Goal: Task Accomplishment & Management: Use online tool/utility

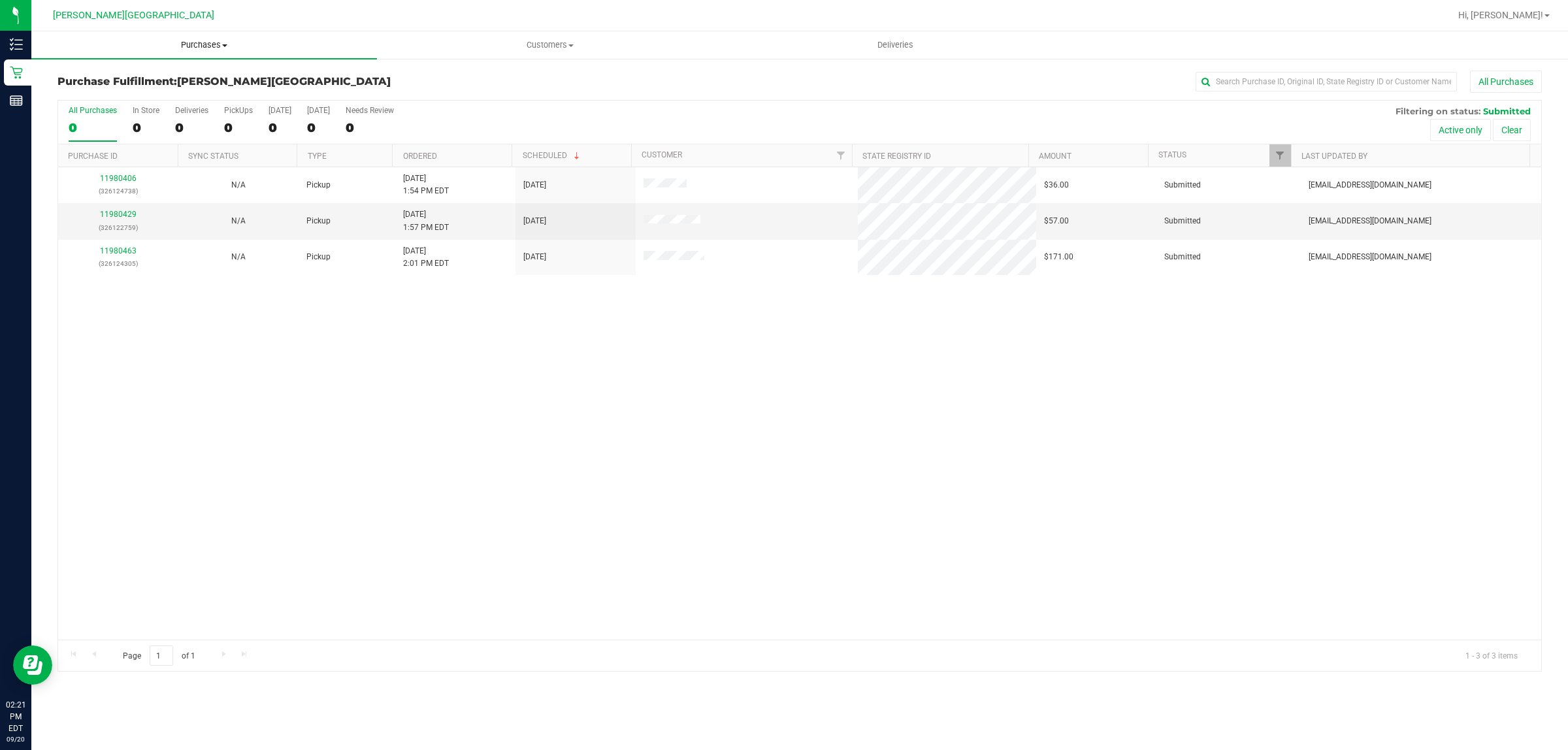
click at [208, 44] on span "Purchases" at bounding box center [204, 45] width 345 height 12
click at [77, 95] on span "Fulfillment" at bounding box center [72, 94] width 81 height 11
click at [132, 216] on link "11980429" at bounding box center [118, 214] width 36 height 9
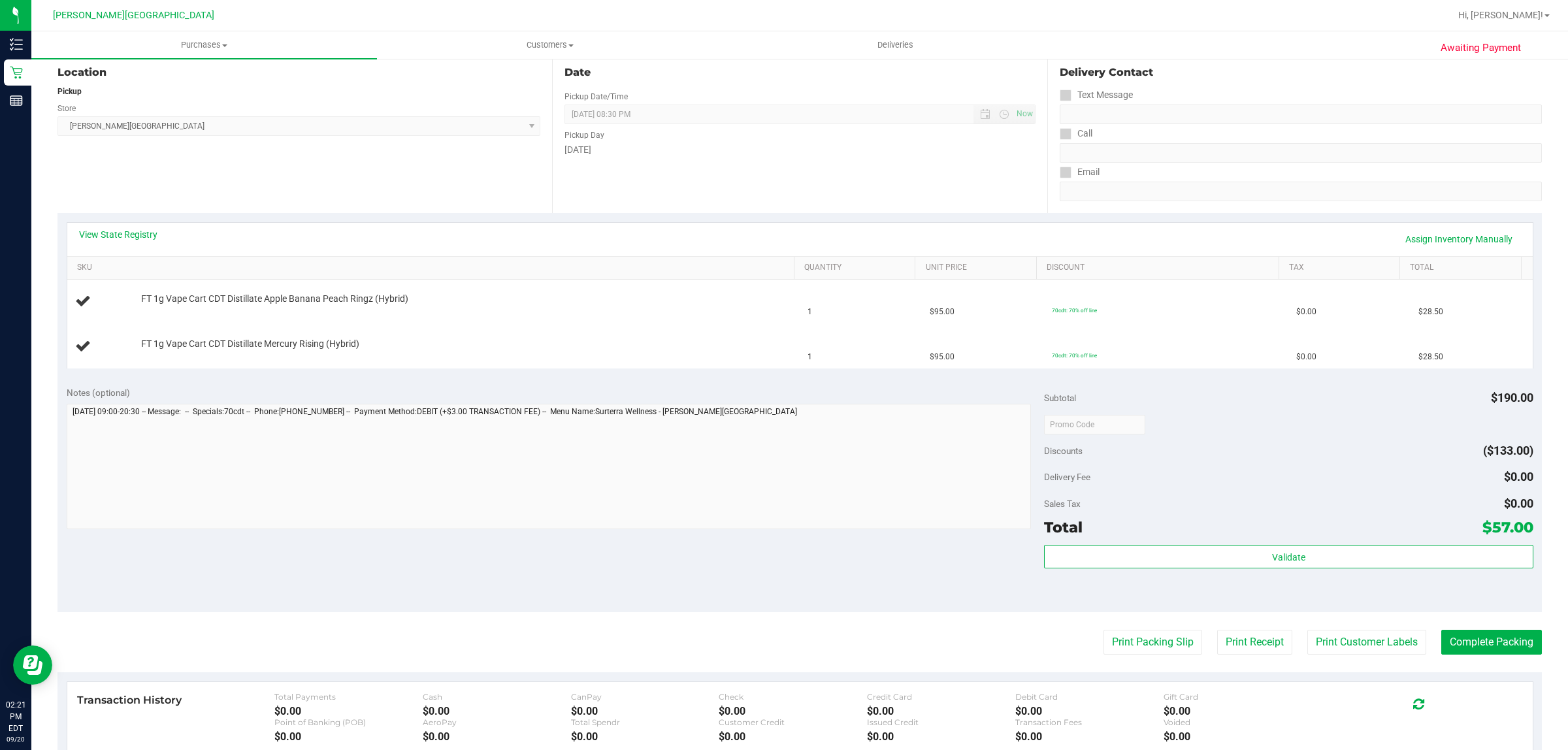
scroll to position [164, 0]
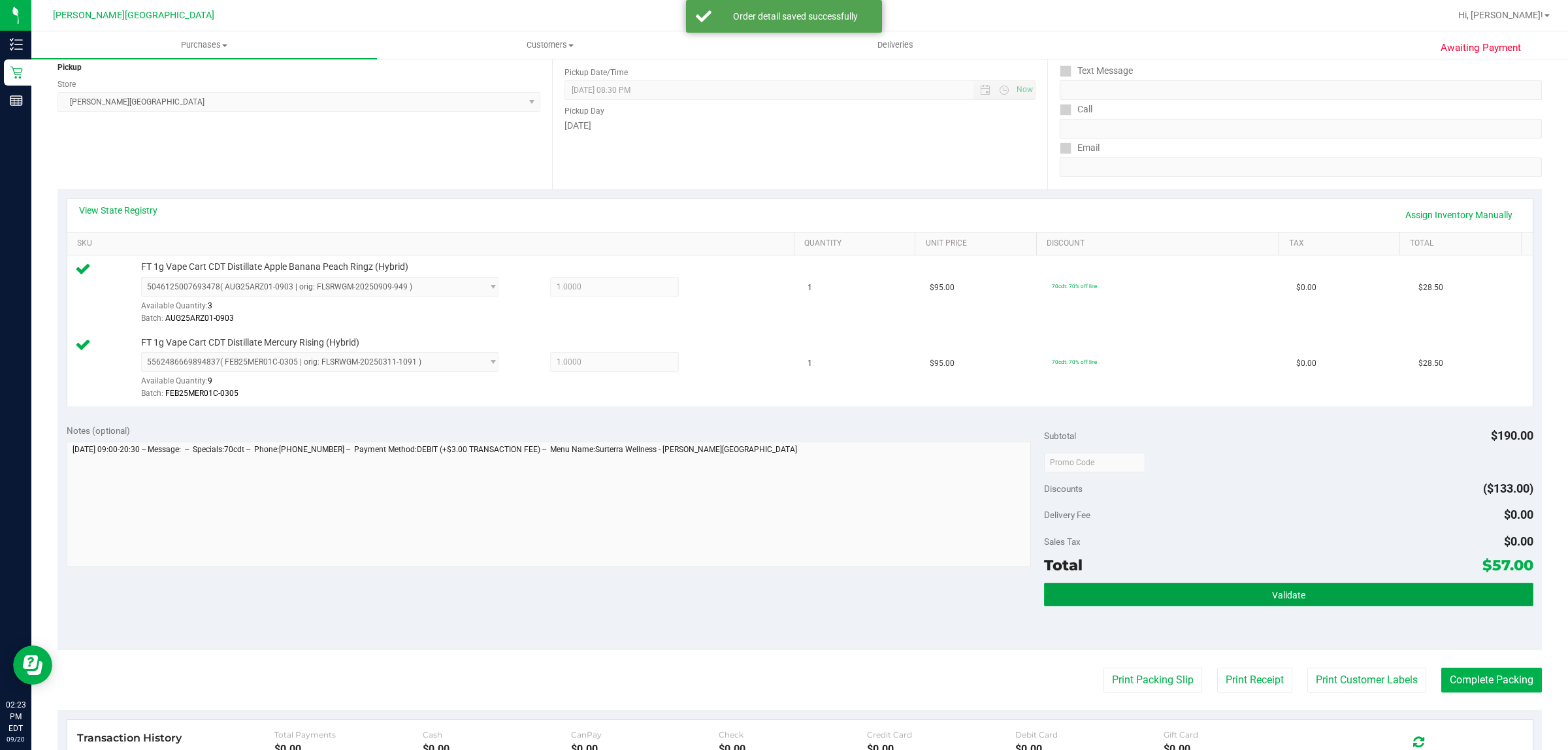
click at [1291, 605] on button "Validate" at bounding box center [1288, 595] width 489 height 23
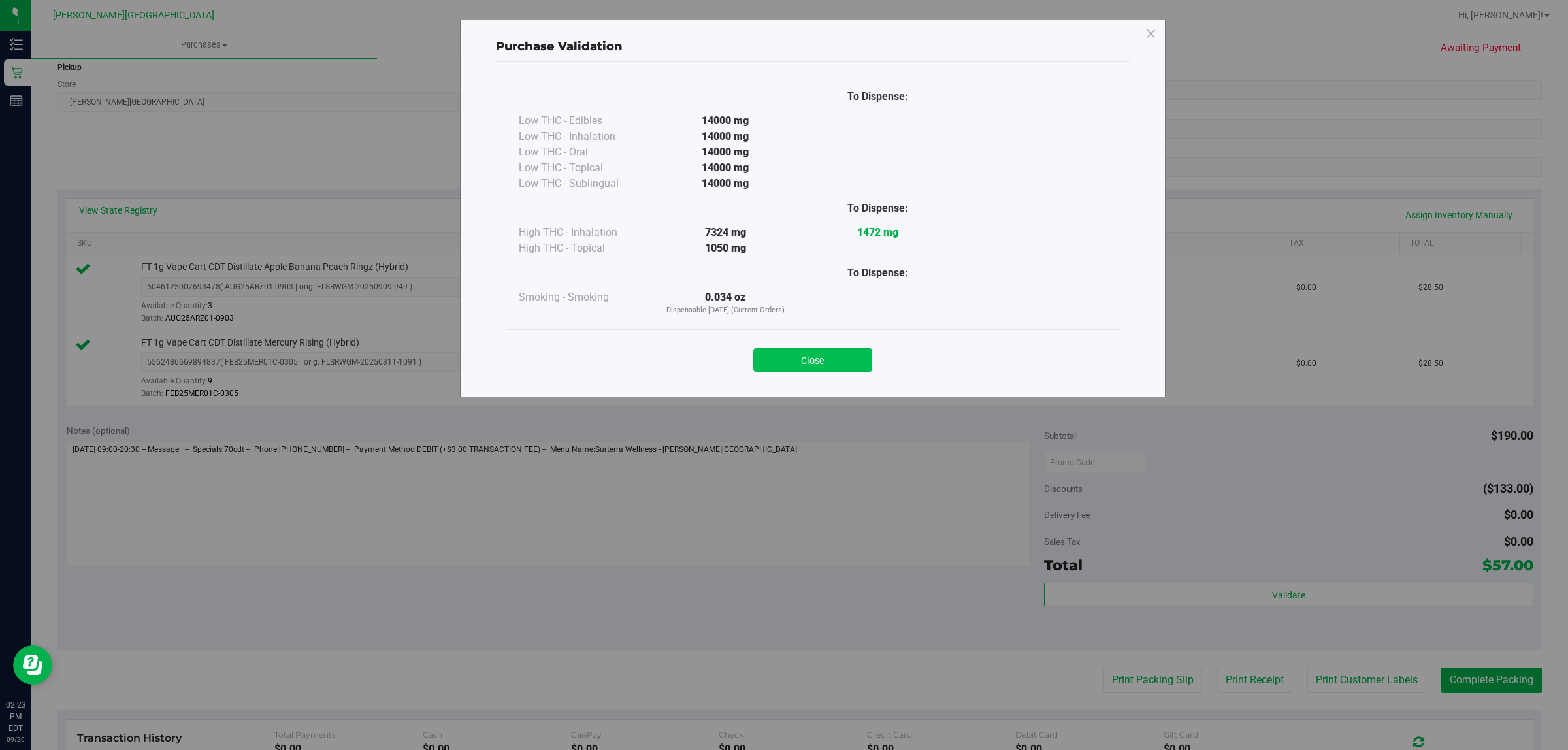
click at [838, 355] on button "Close" at bounding box center [812, 360] width 119 height 23
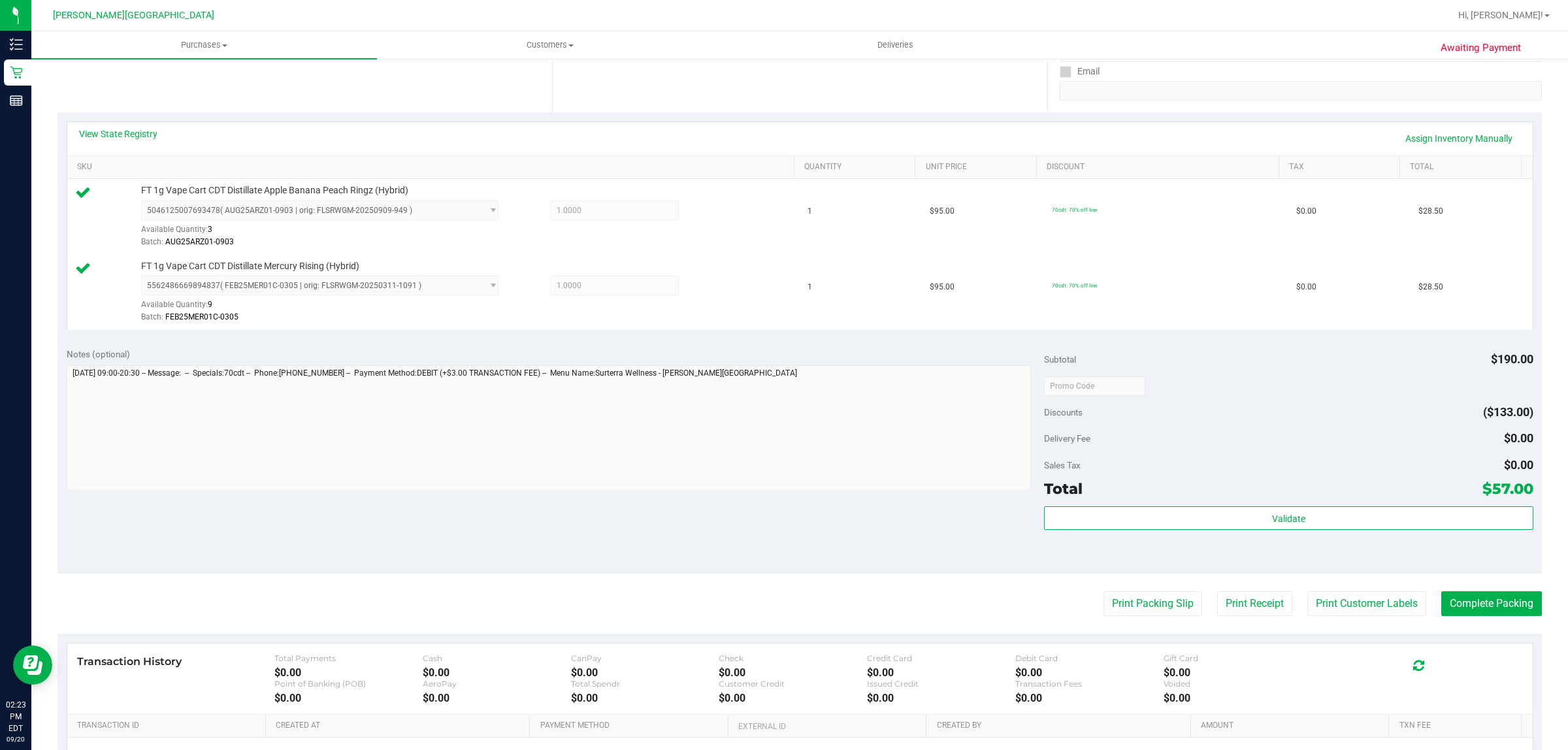
scroll to position [393, 0]
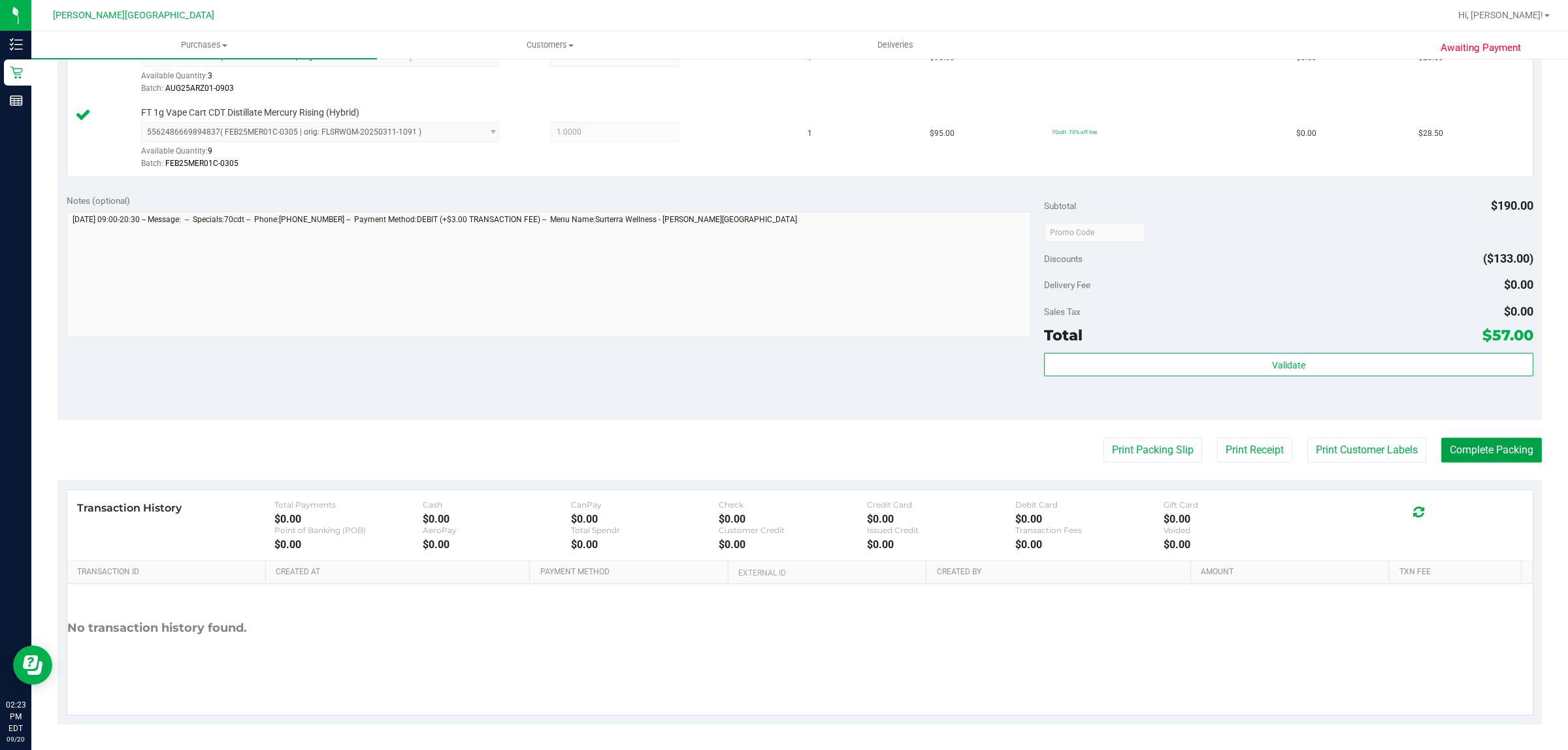
click at [1466, 462] on button "Complete Packing" at bounding box center [1491, 450] width 101 height 25
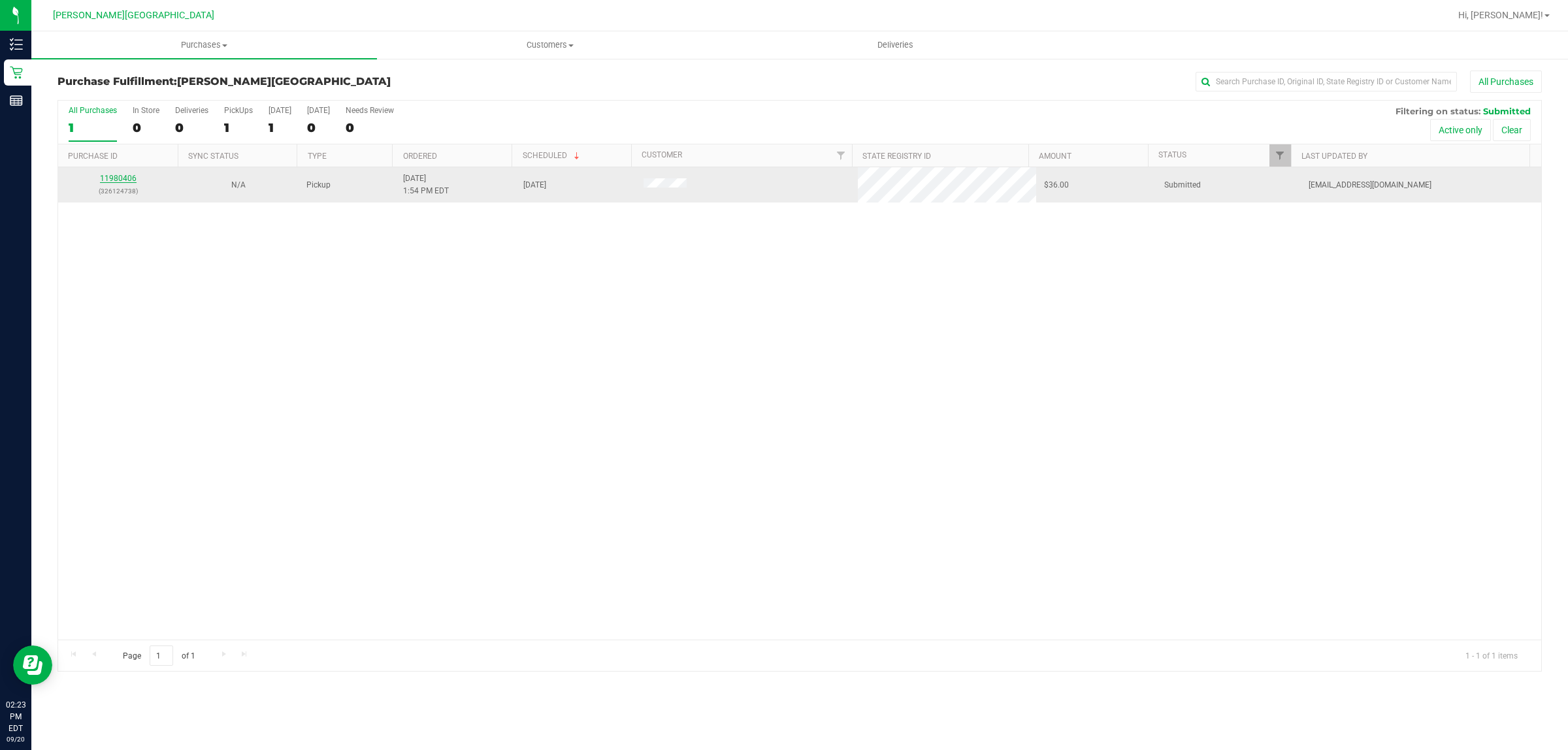
click at [121, 178] on link "11980406" at bounding box center [118, 178] width 36 height 9
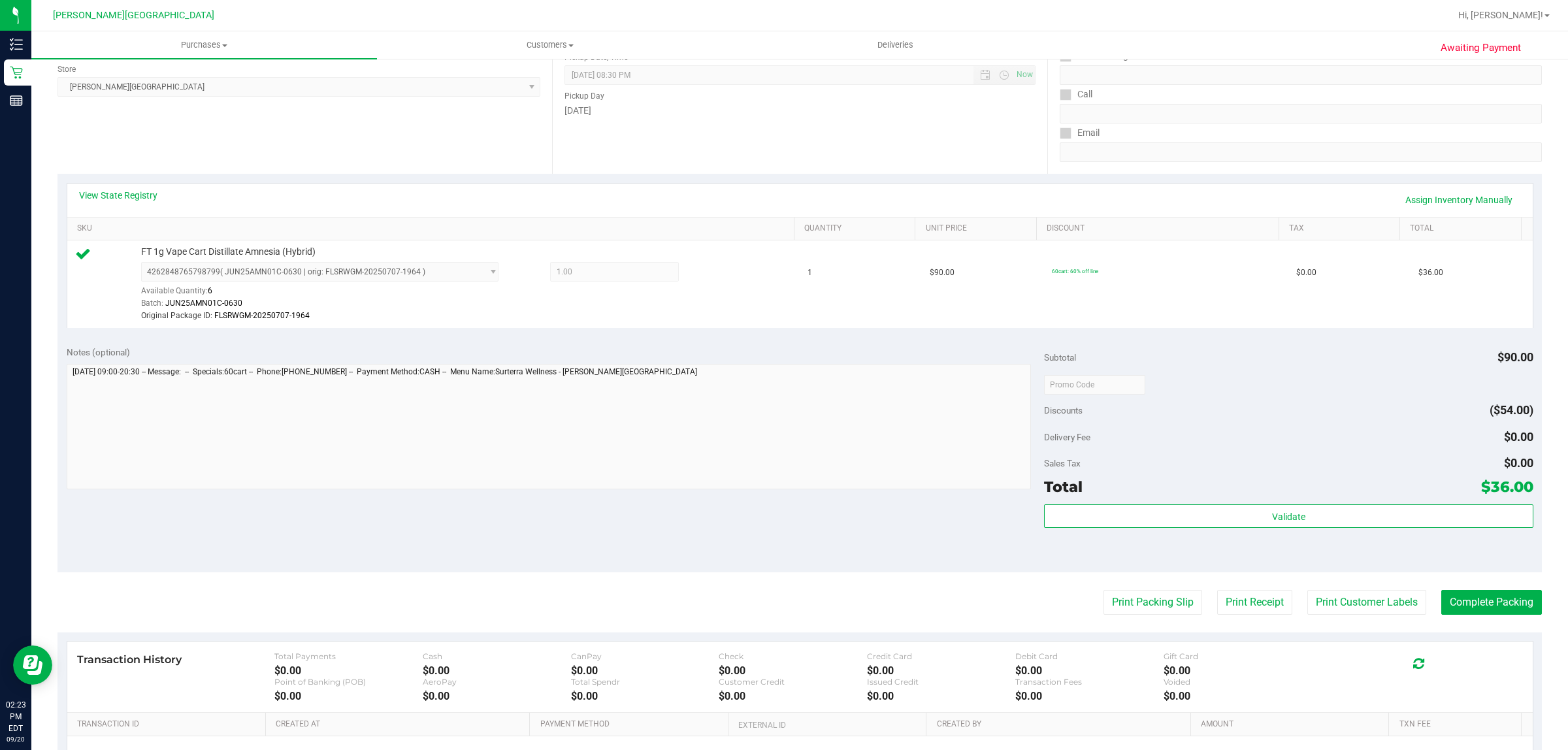
scroll to position [330, 0]
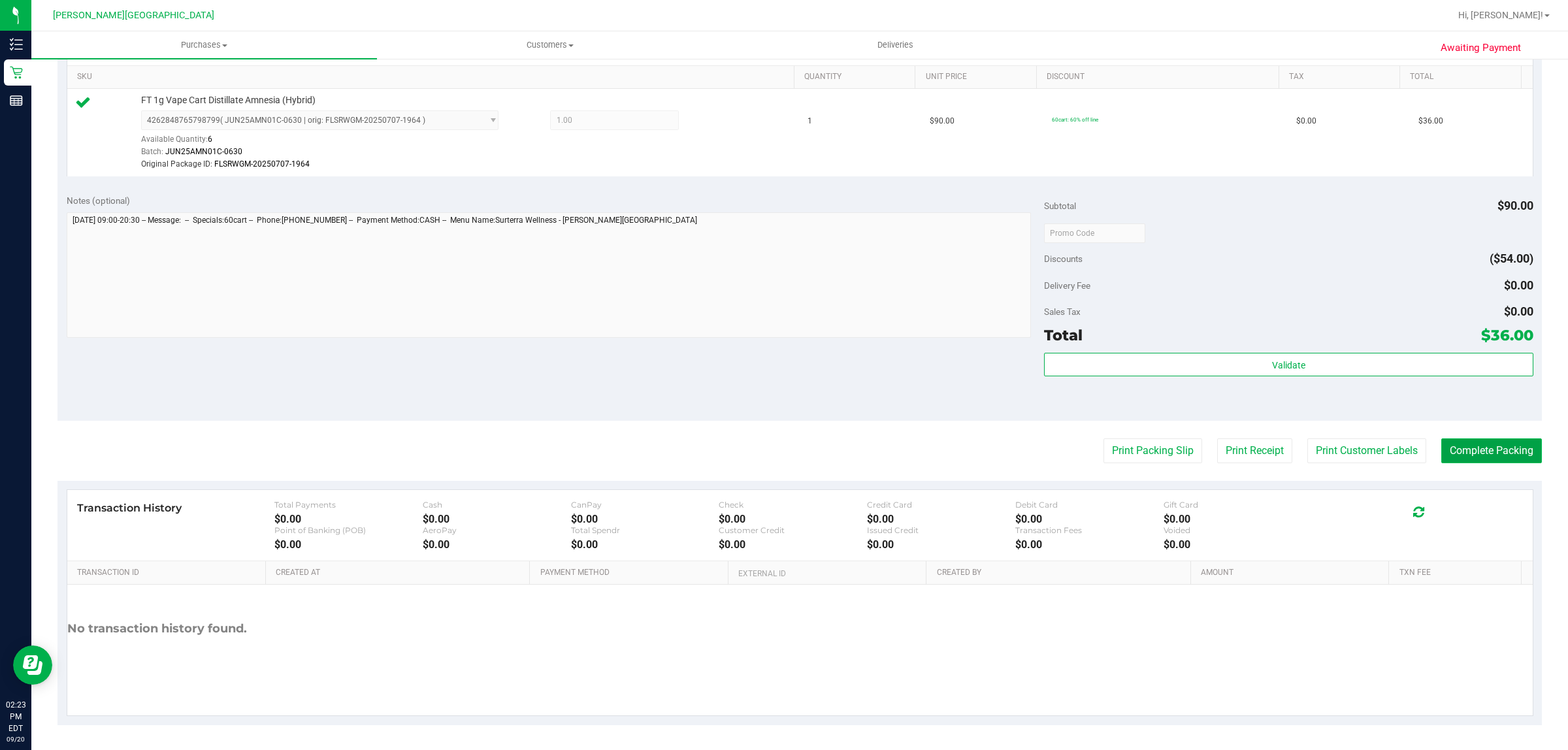
click at [1490, 445] on button "Complete Packing" at bounding box center [1491, 451] width 101 height 25
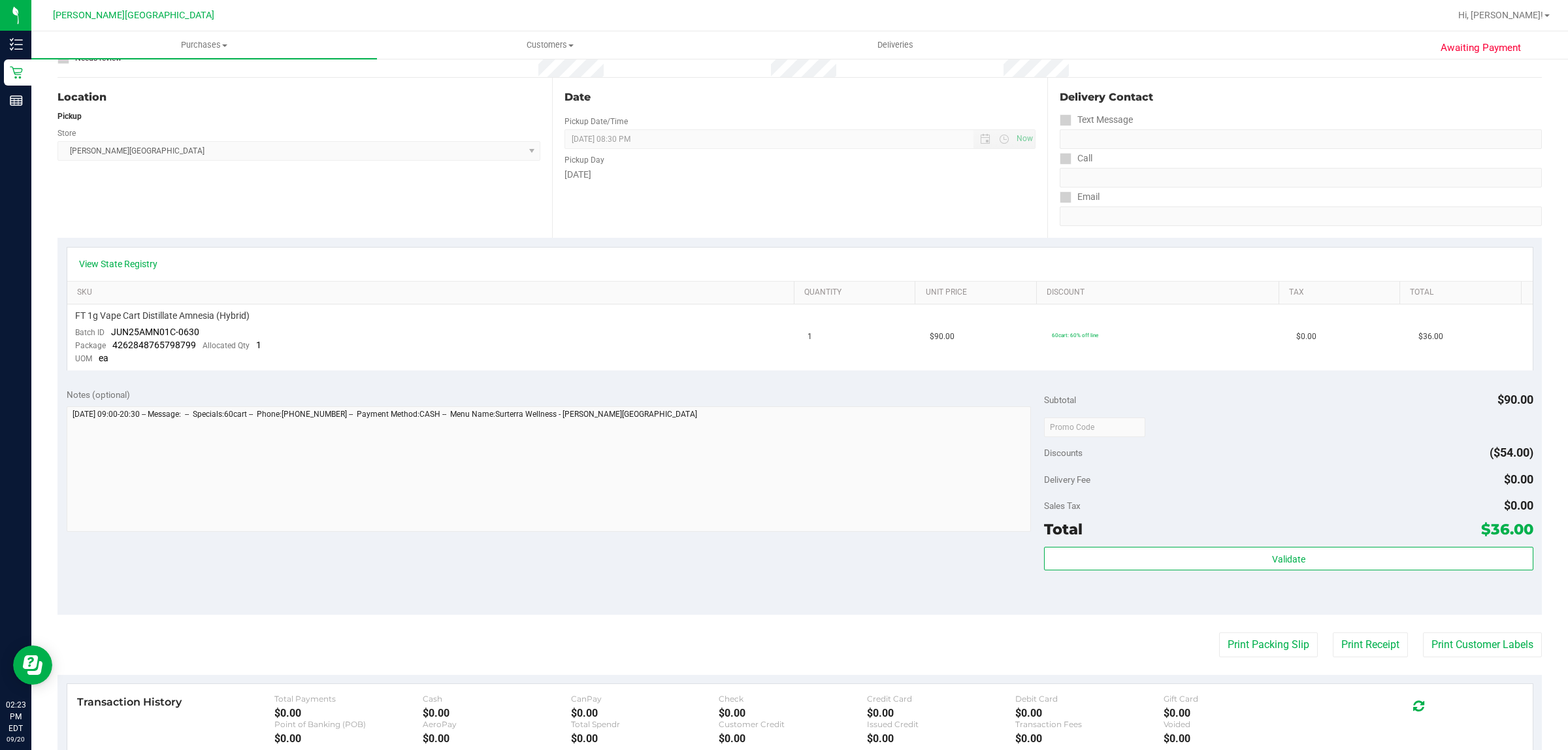
scroll to position [306, 0]
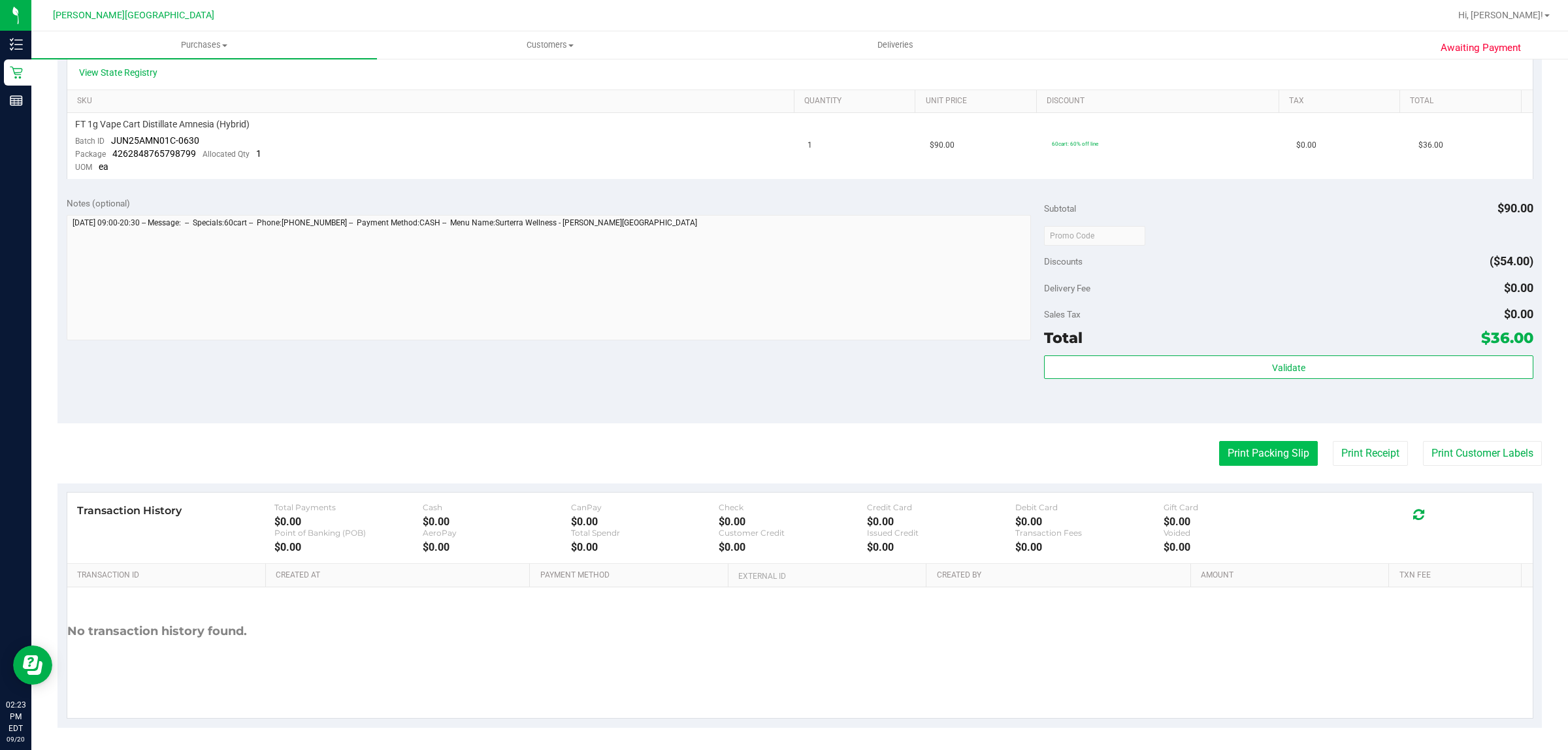
click at [1242, 446] on button "Print Packing Slip" at bounding box center [1267, 453] width 98 height 25
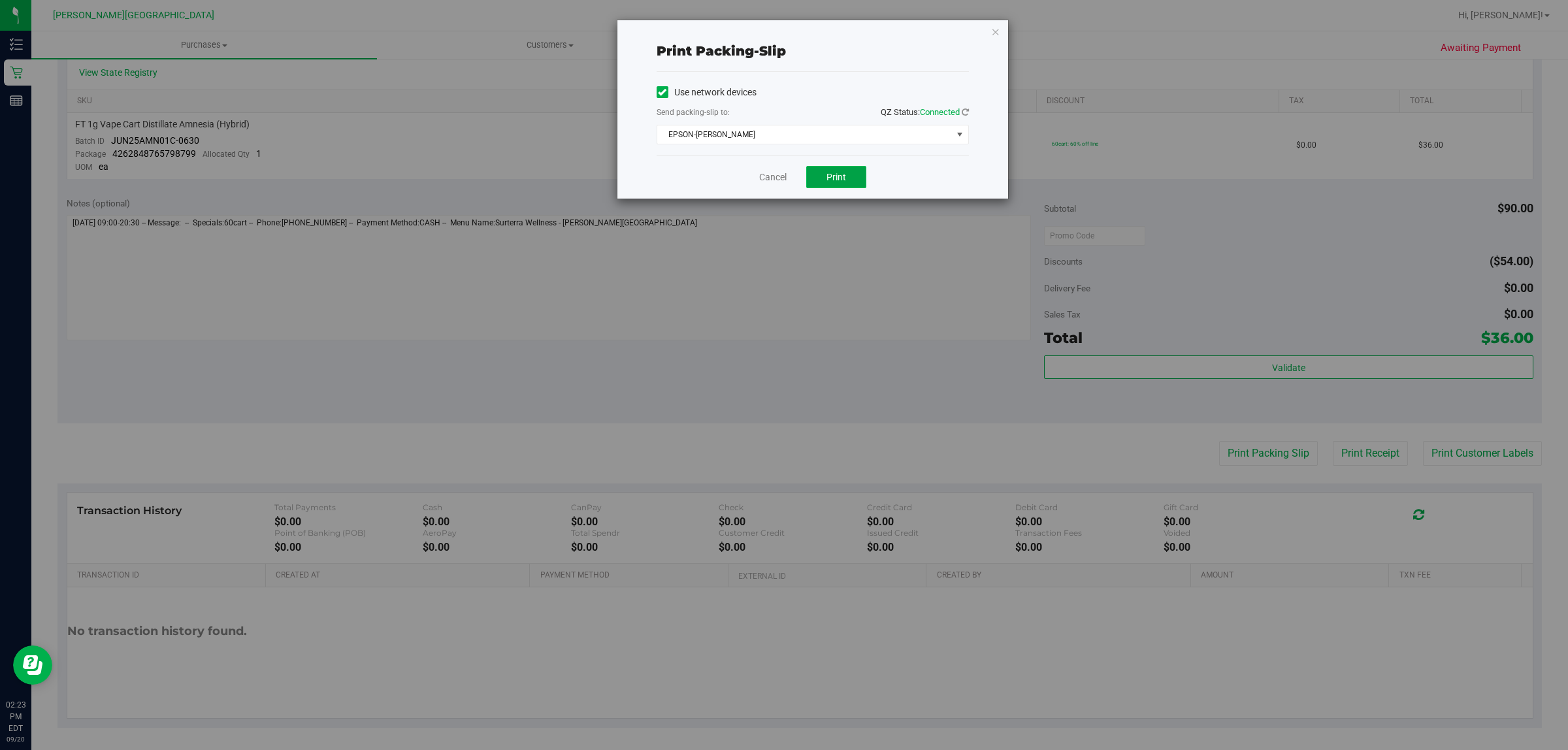
click at [847, 182] on button "Print" at bounding box center [836, 177] width 60 height 22
click at [991, 28] on icon "button" at bounding box center [995, 31] width 9 height 16
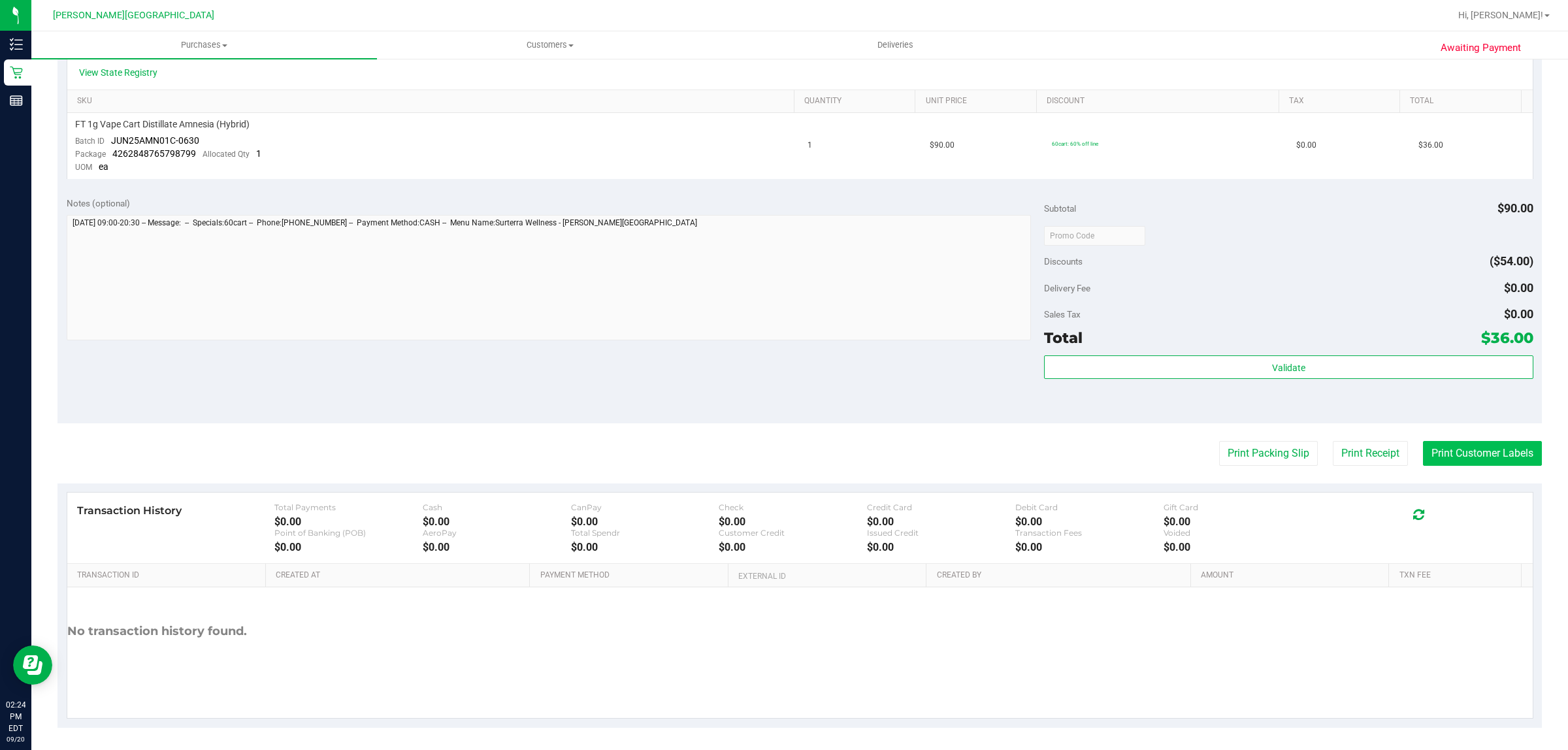
click at [1495, 449] on button "Print Customer Labels" at bounding box center [1482, 453] width 119 height 25
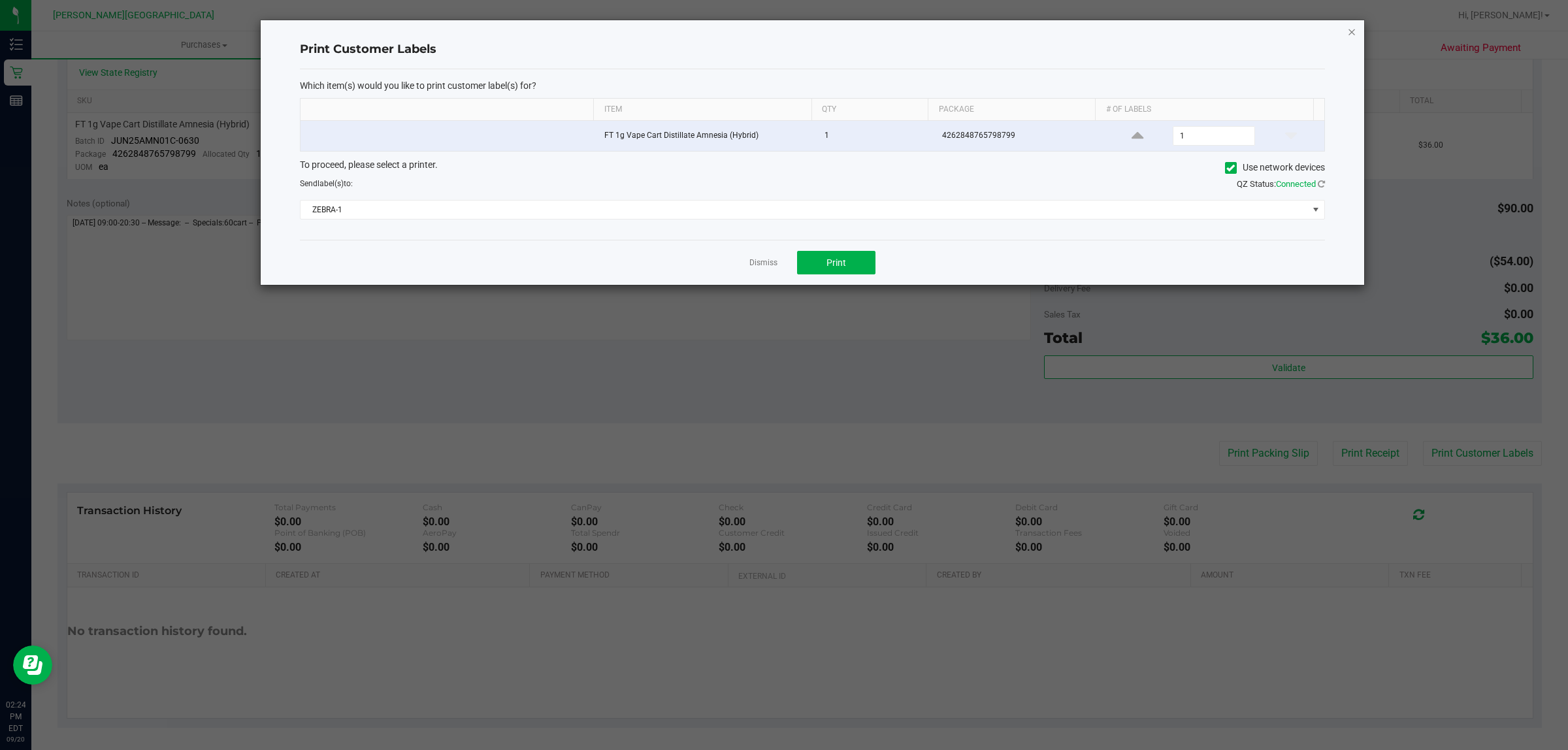
click at [1354, 27] on icon "button" at bounding box center [1351, 31] width 9 height 16
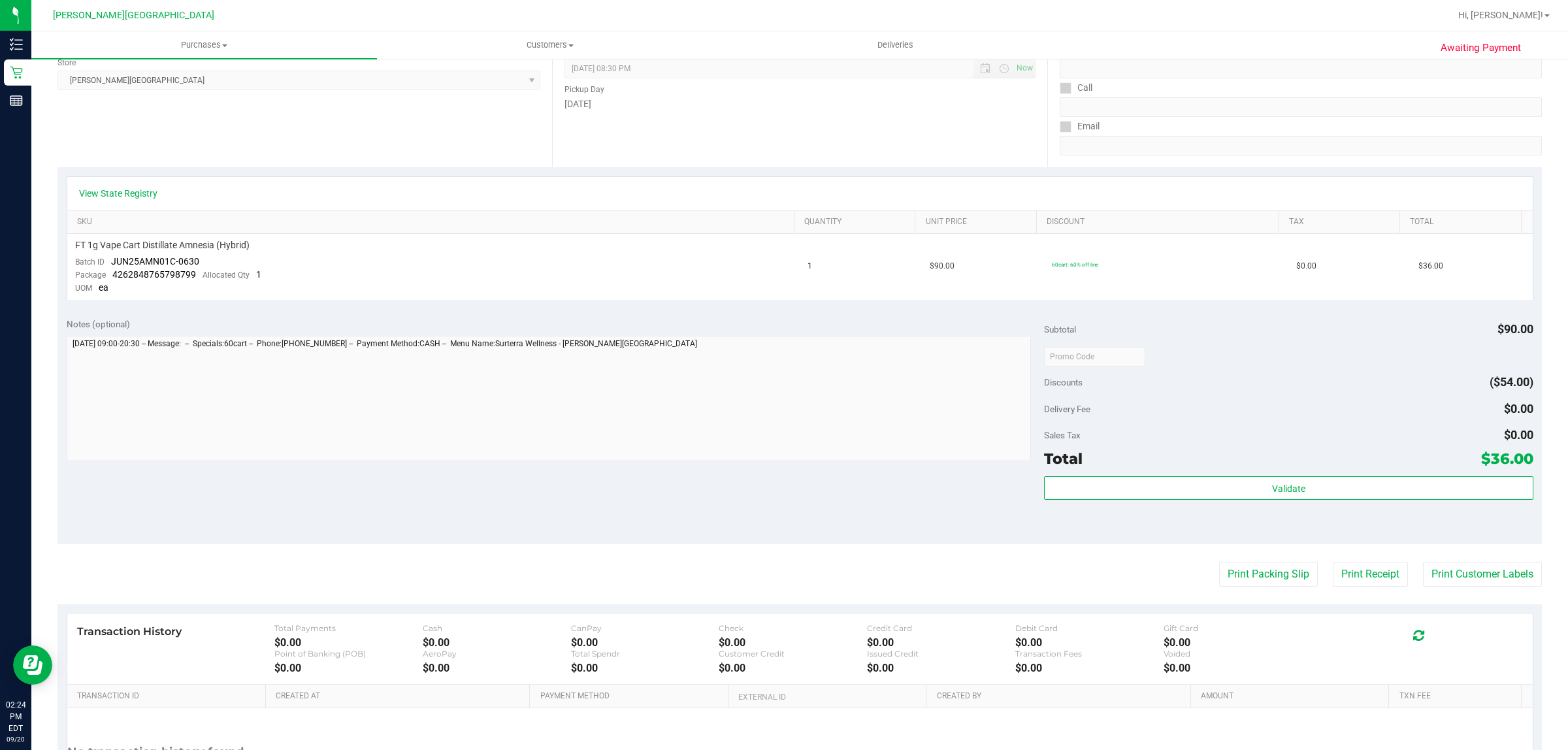
scroll to position [0, 0]
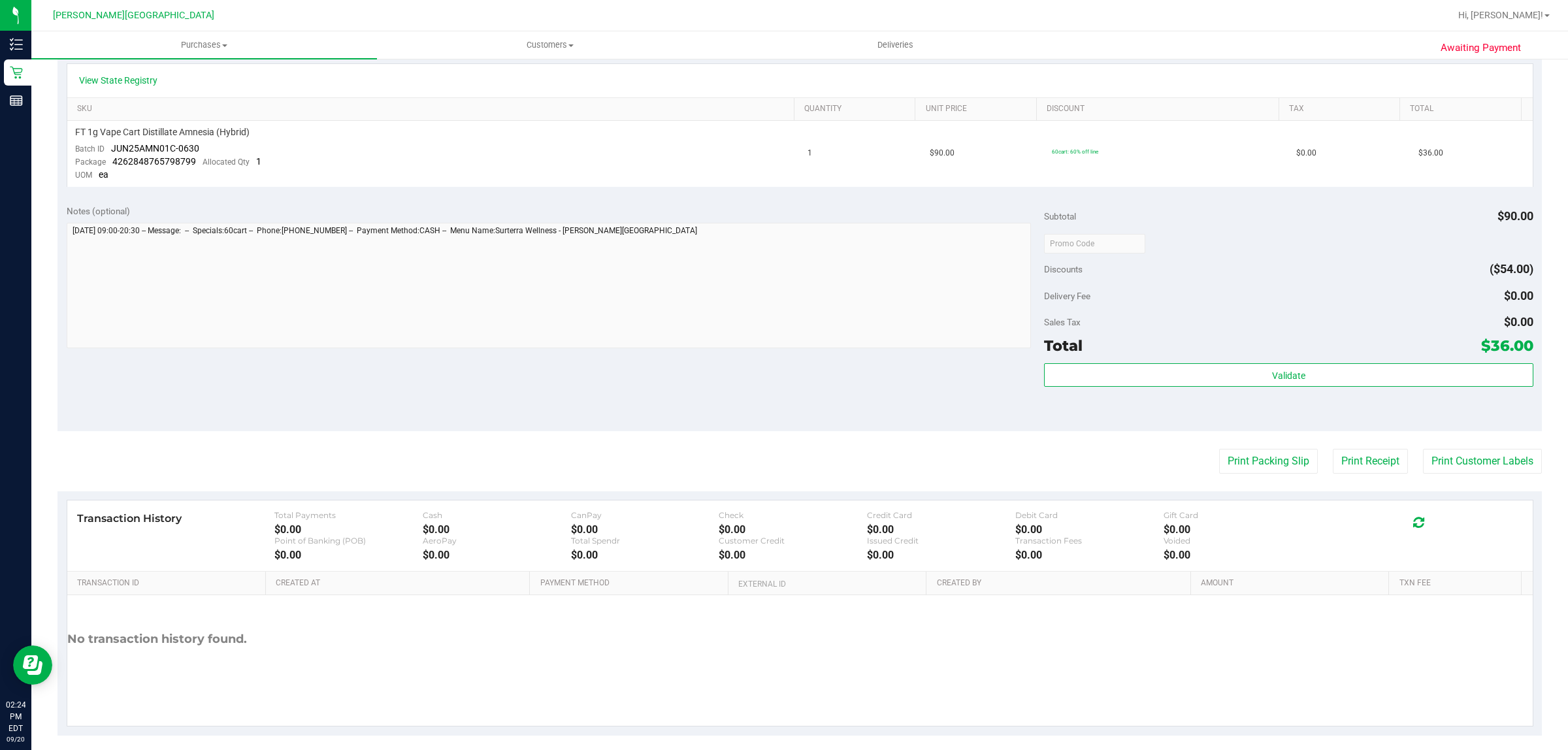
scroll to position [306, 0]
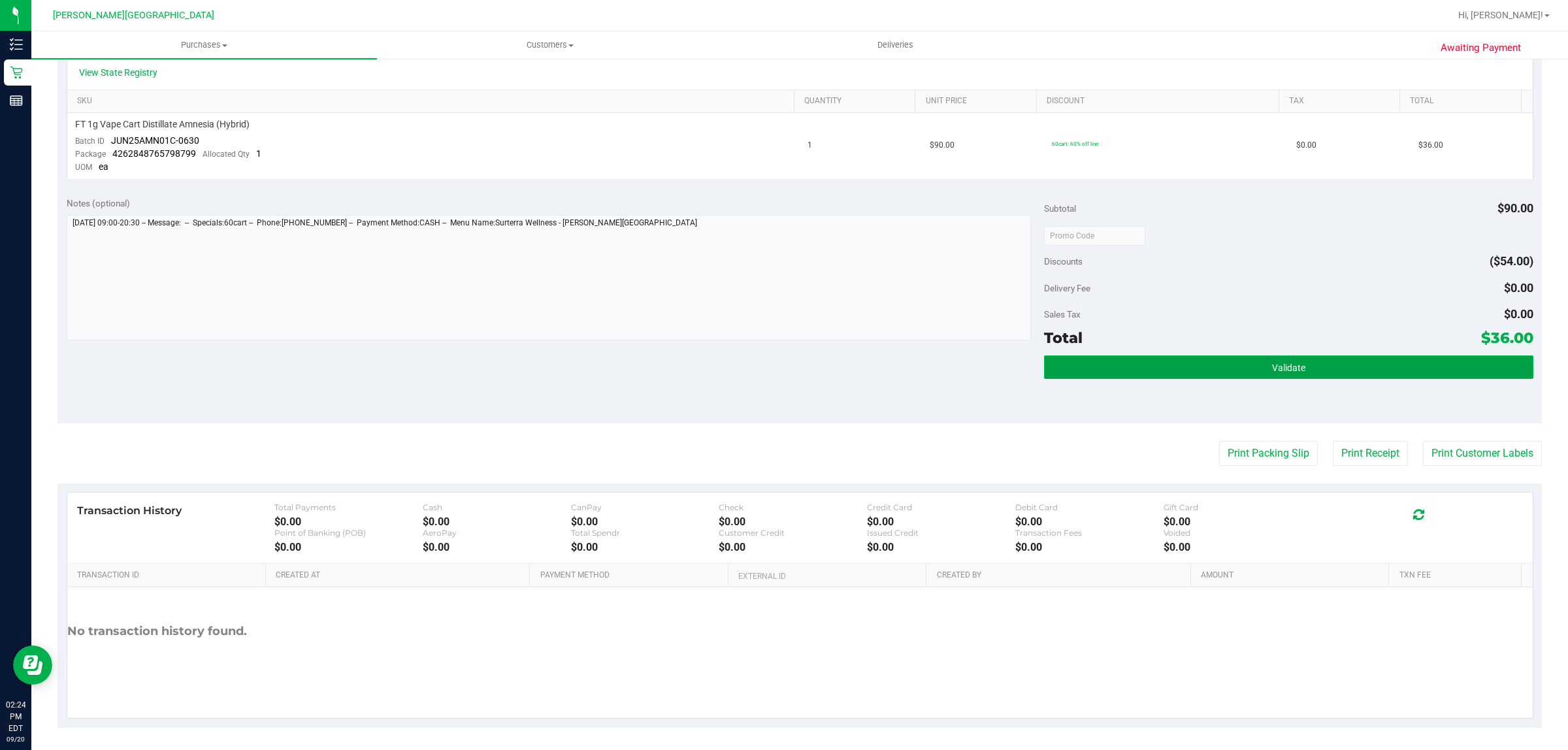
click at [1412, 357] on button "Validate" at bounding box center [1288, 367] width 489 height 23
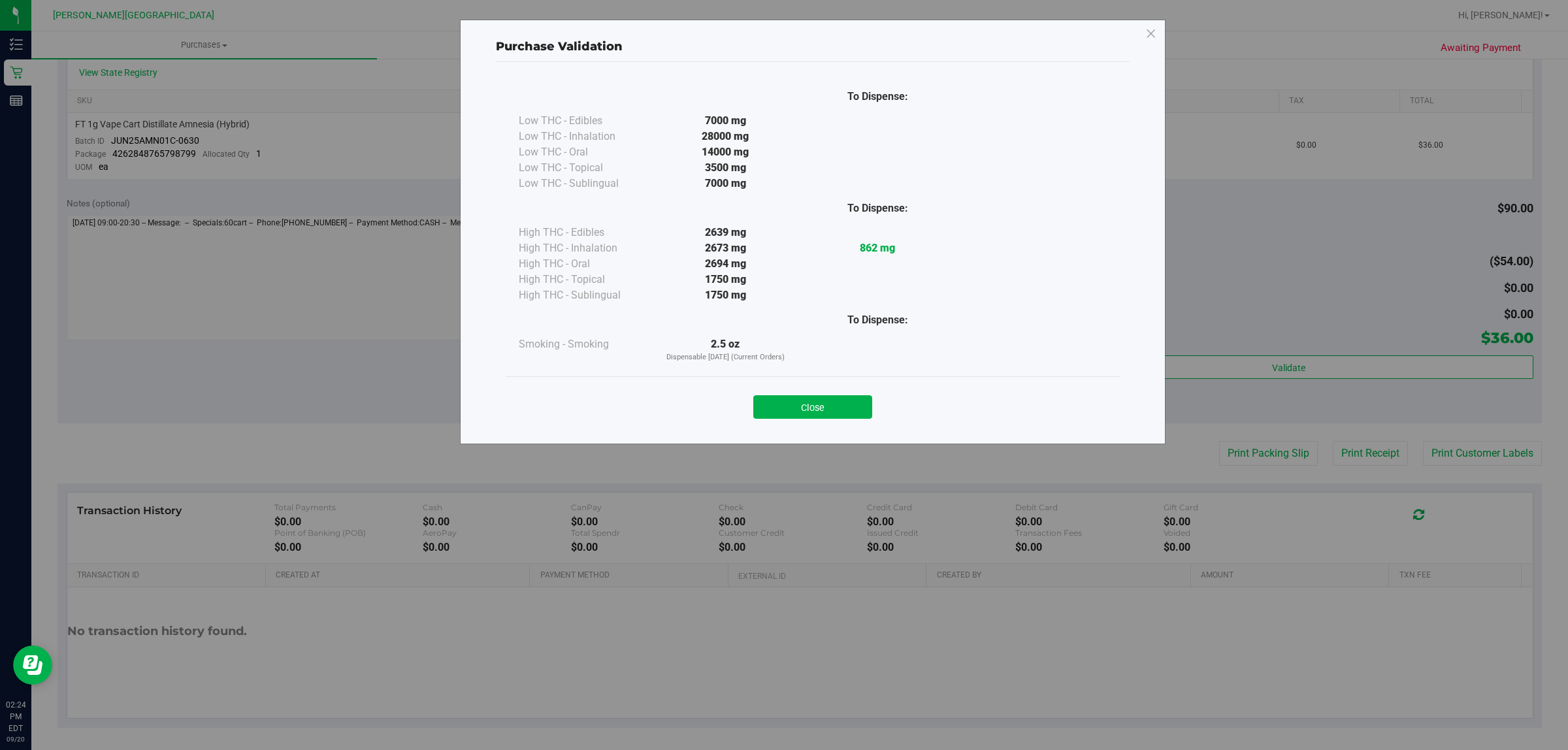
click at [851, 392] on div "Close" at bounding box center [812, 403] width 595 height 33
click at [862, 406] on button "Close" at bounding box center [812, 407] width 119 height 23
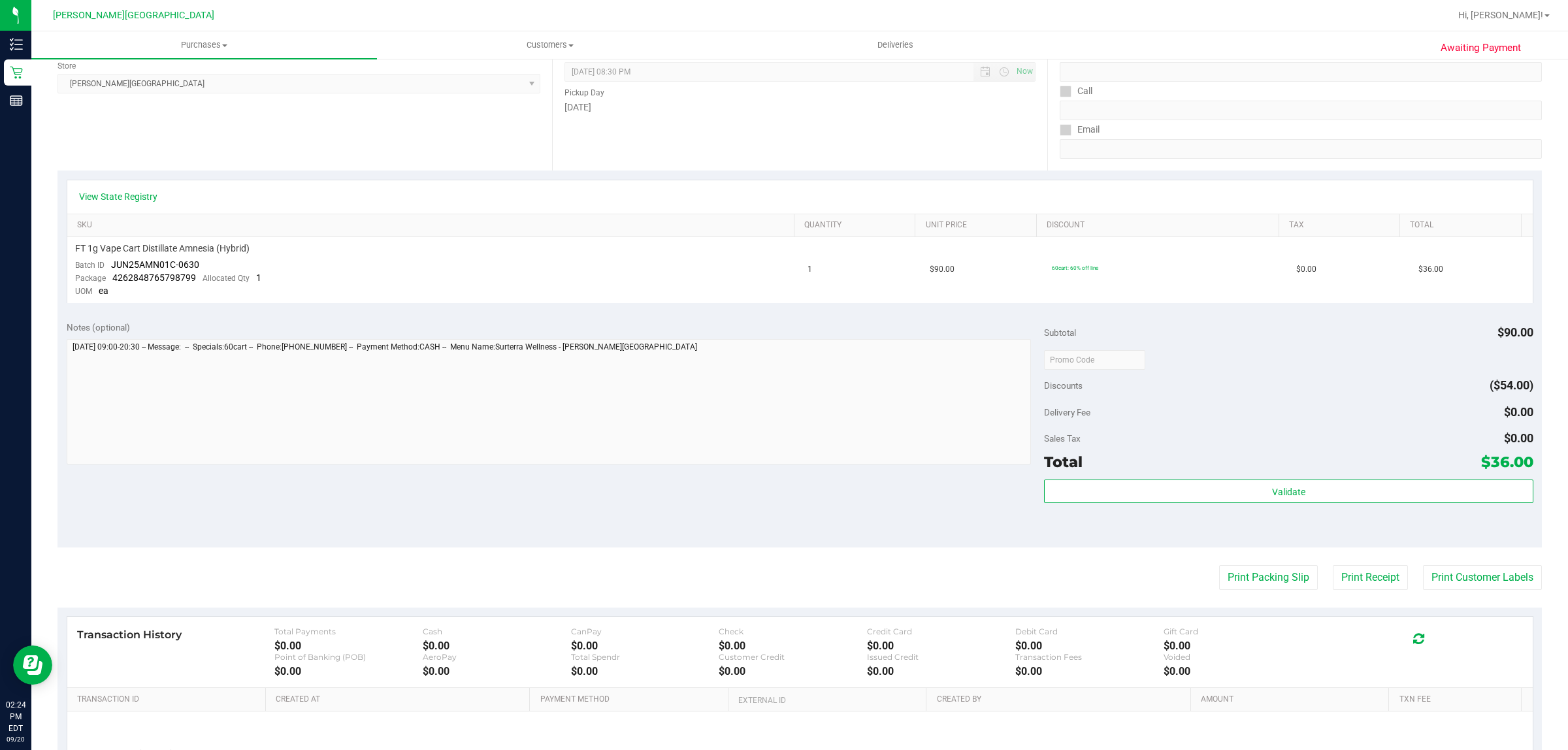
scroll to position [0, 0]
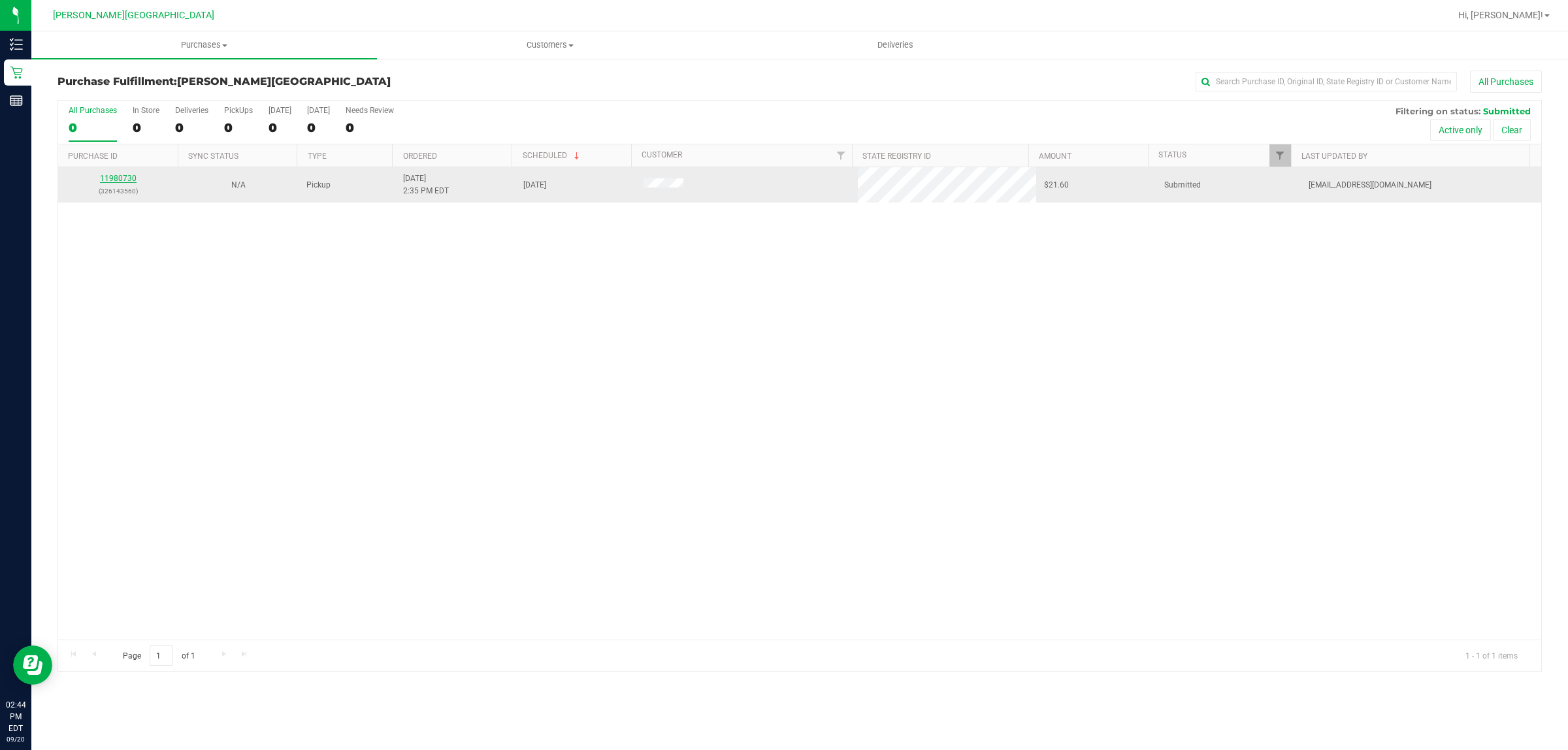
click at [114, 180] on link "11980730" at bounding box center [118, 178] width 36 height 9
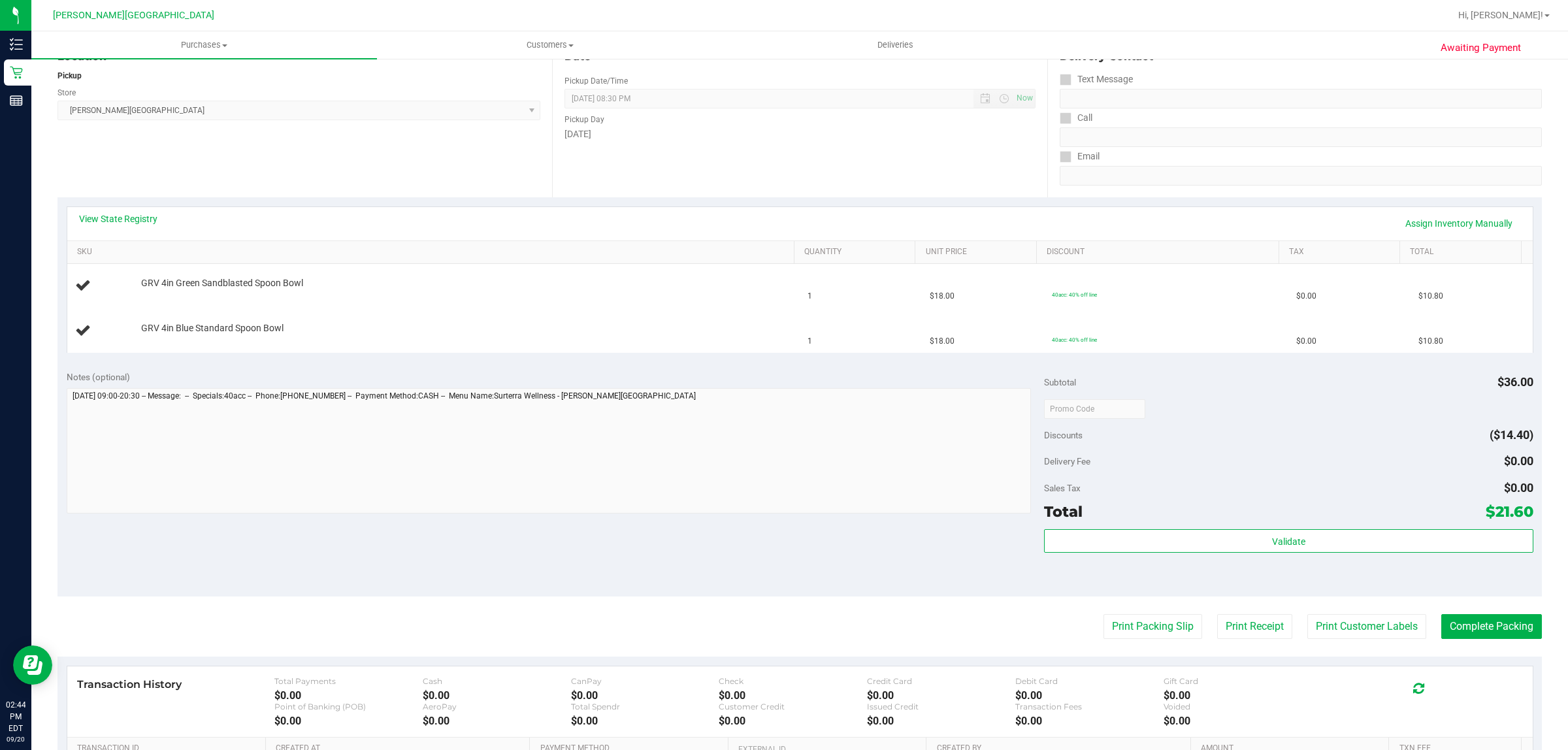
scroll to position [330, 0]
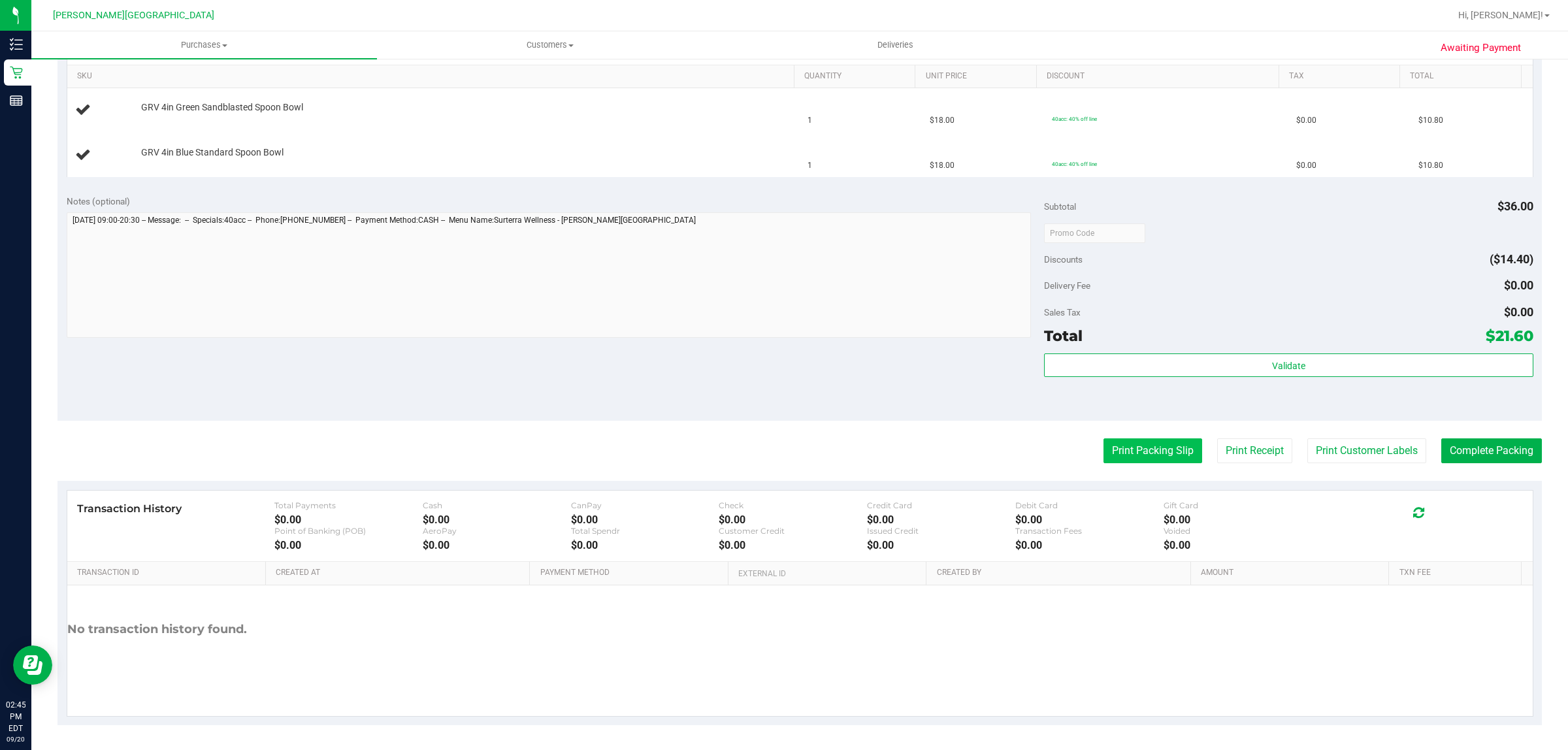
click at [1143, 448] on button "Print Packing Slip" at bounding box center [1152, 451] width 98 height 25
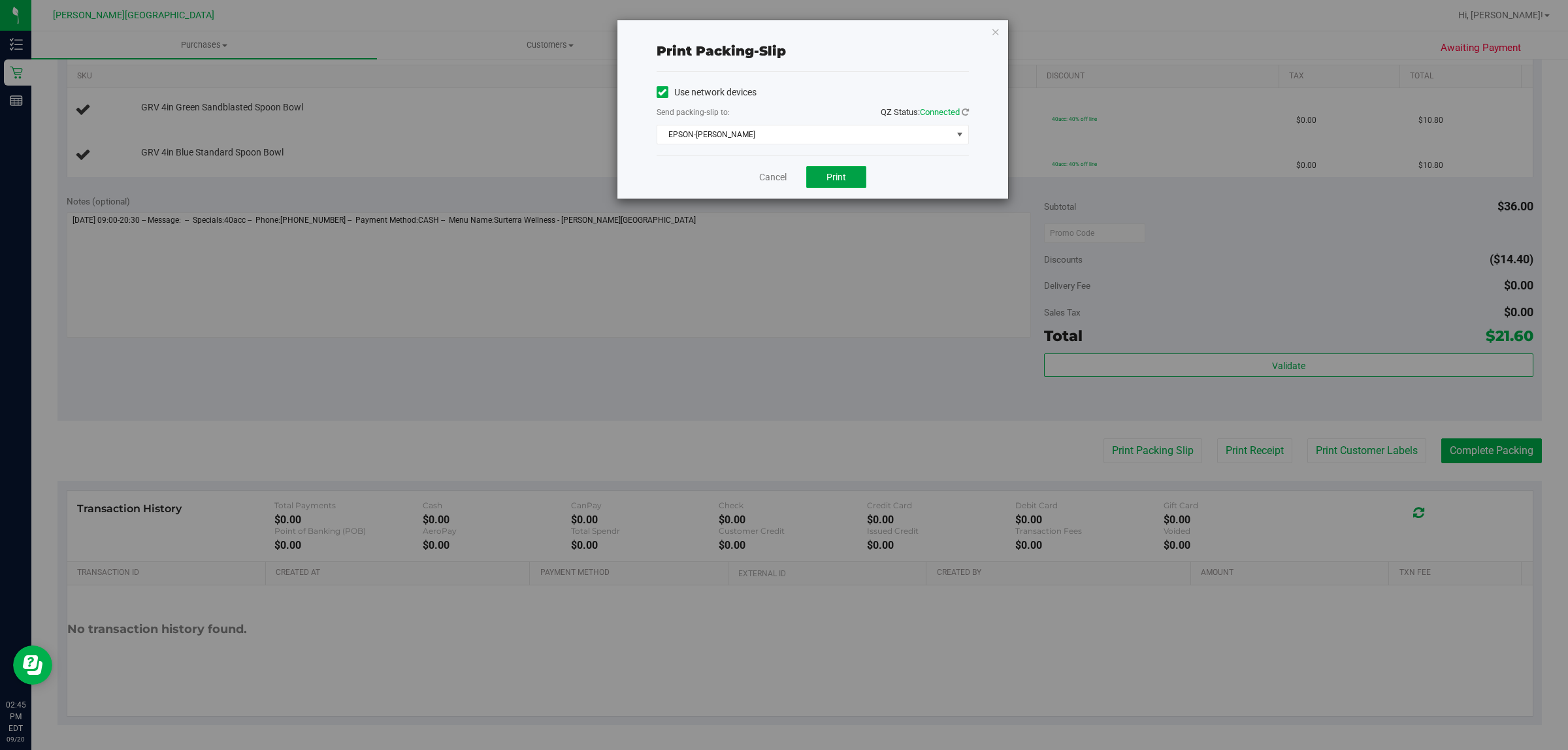
click at [849, 178] on button "Print" at bounding box center [836, 177] width 60 height 22
click at [995, 35] on icon "button" at bounding box center [995, 31] width 9 height 16
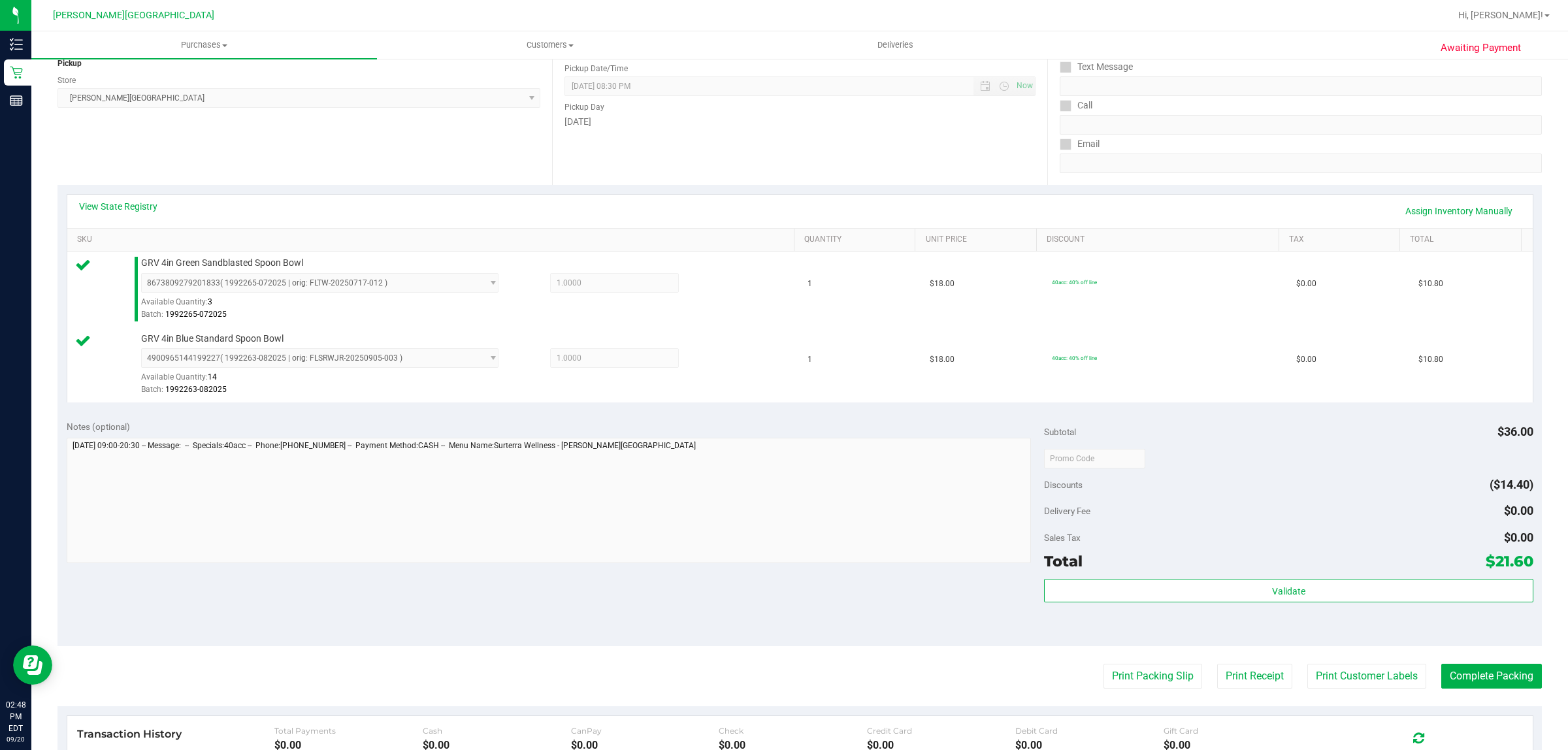
scroll to position [393, 0]
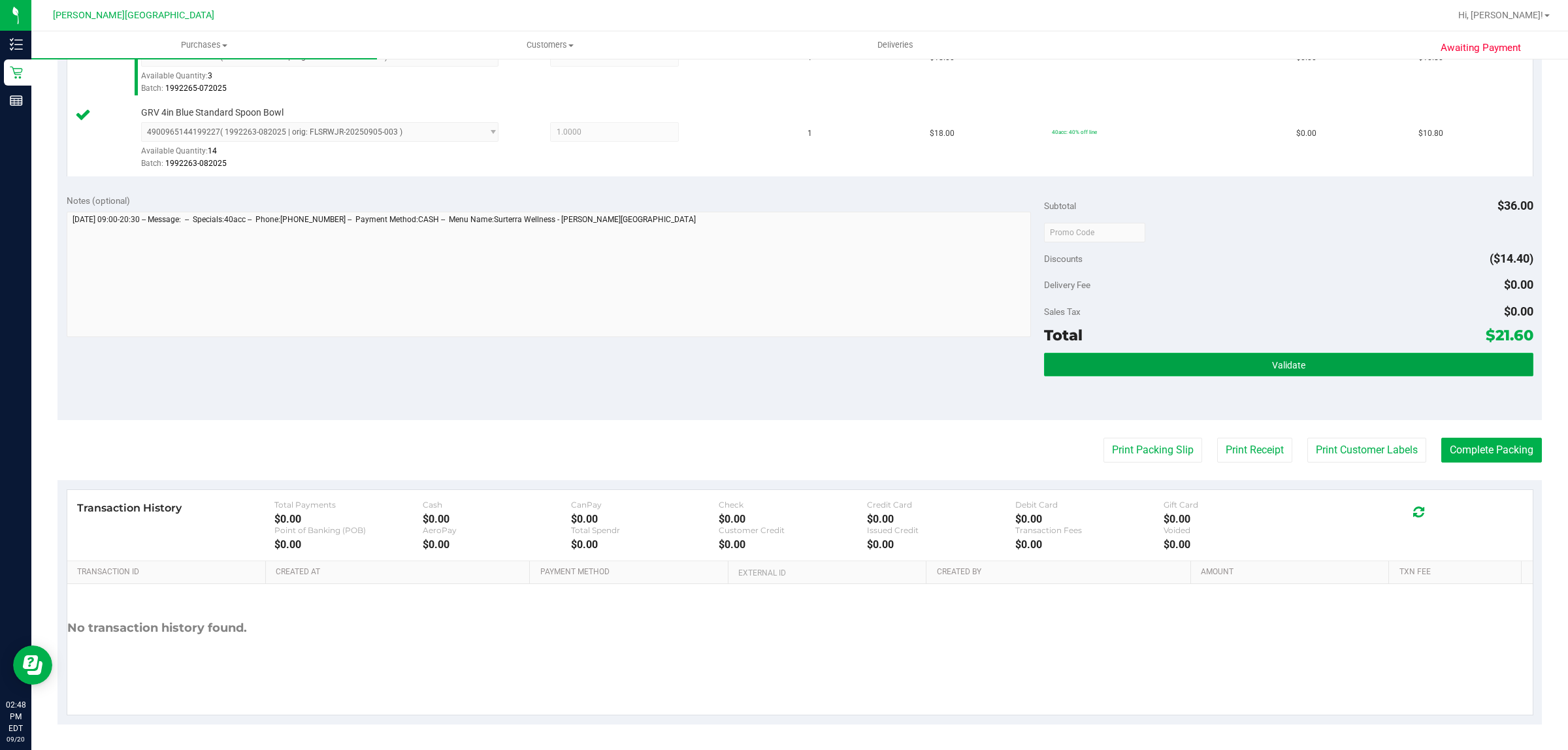
click at [1312, 368] on button "Validate" at bounding box center [1288, 364] width 489 height 23
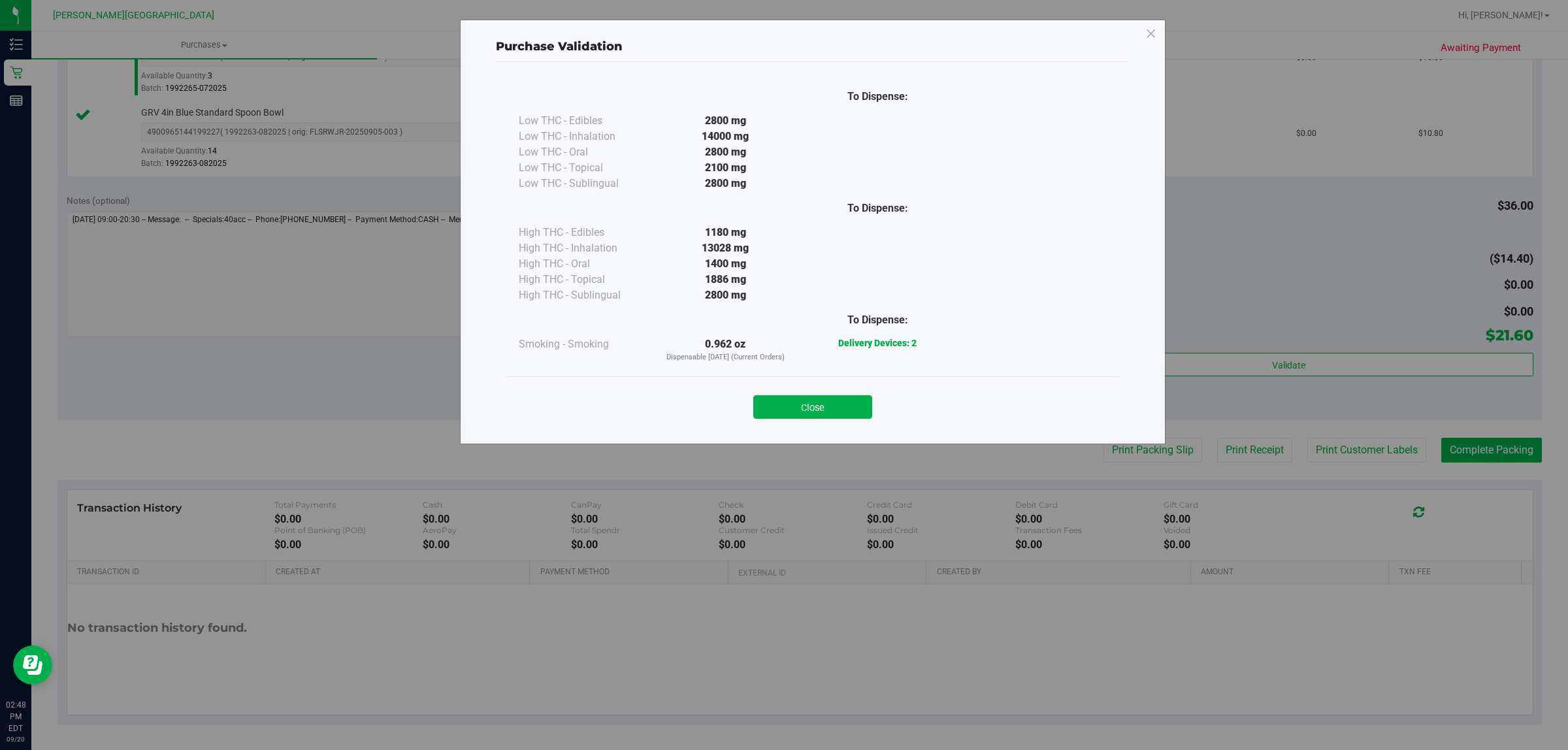
click at [820, 399] on button "Close" at bounding box center [812, 407] width 119 height 23
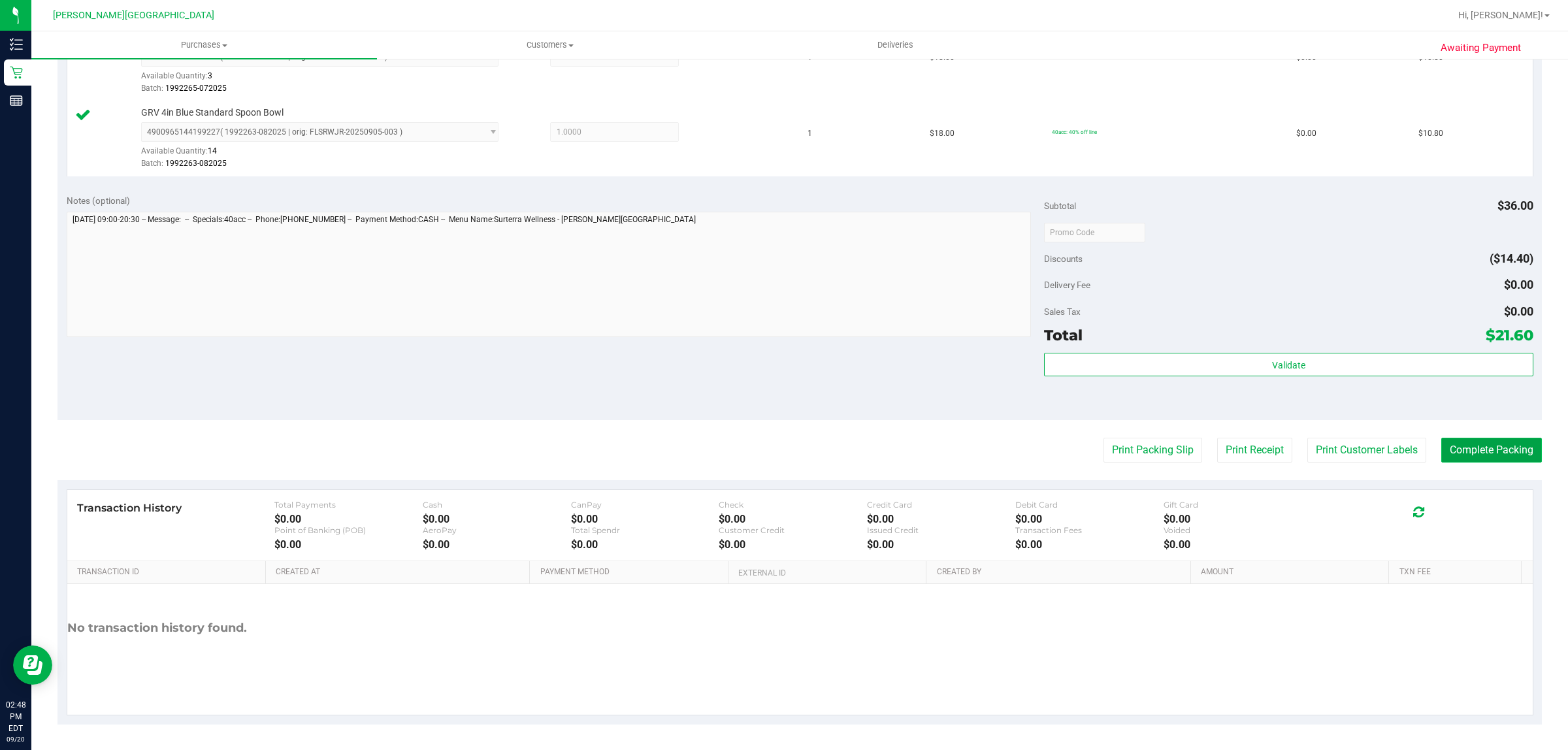
click at [1460, 441] on button "Complete Packing" at bounding box center [1491, 450] width 101 height 25
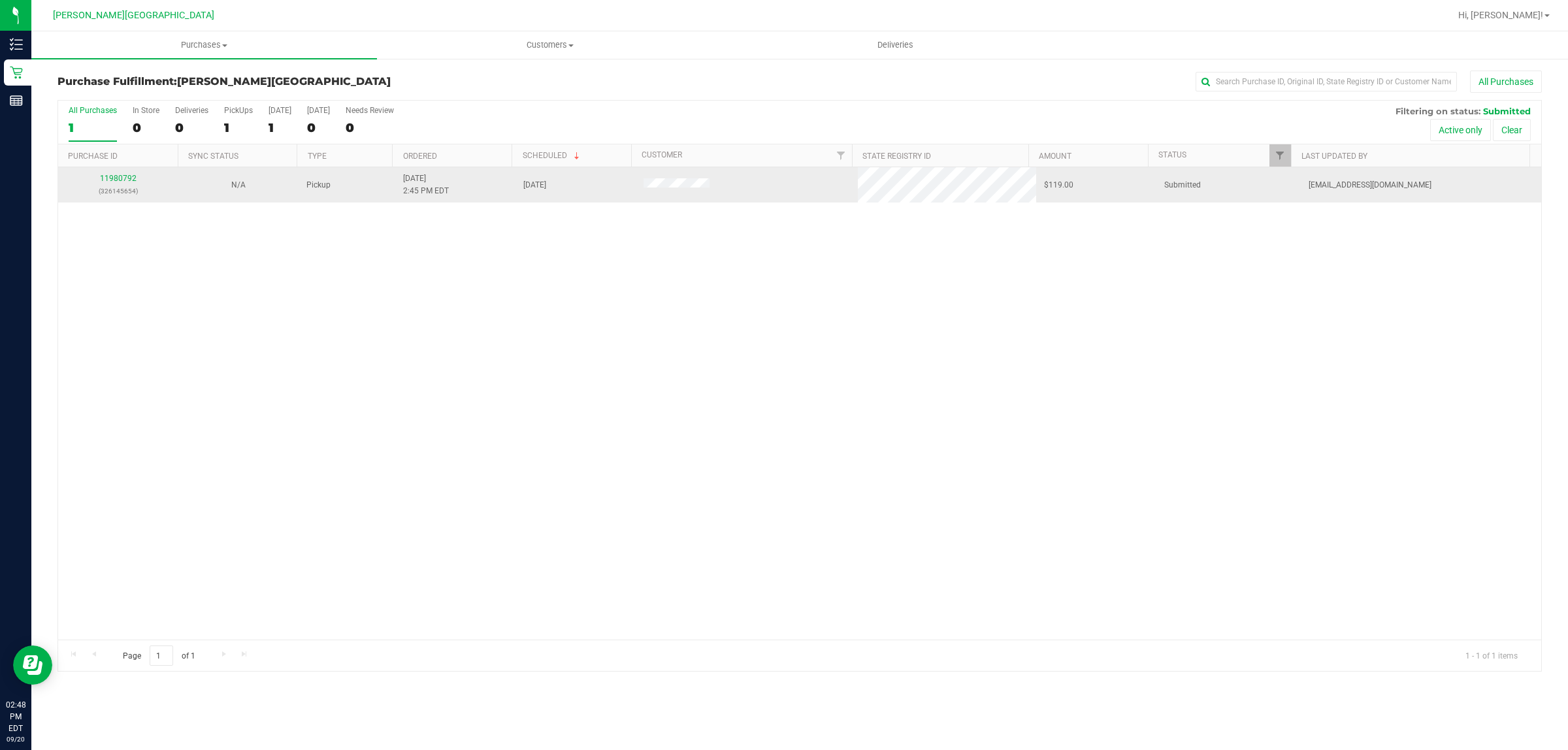
click at [123, 174] on div "11980792 (326145654)" at bounding box center [118, 185] width 105 height 25
click at [121, 182] on link "11980792" at bounding box center [118, 178] width 36 height 9
